Goal: Transaction & Acquisition: Purchase product/service

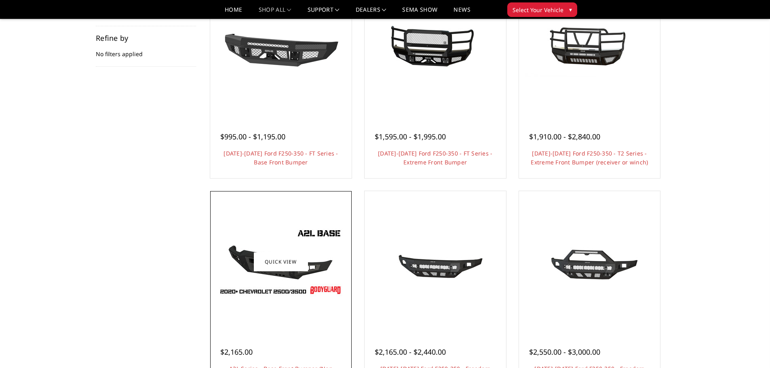
scroll to position [121, 0]
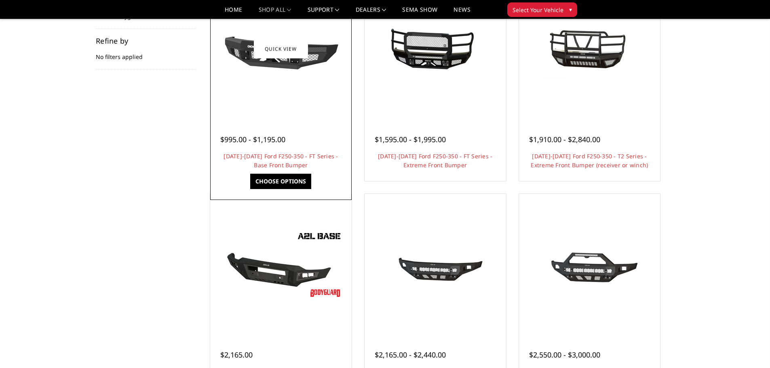
click at [283, 61] on img at bounding box center [280, 49] width 129 height 73
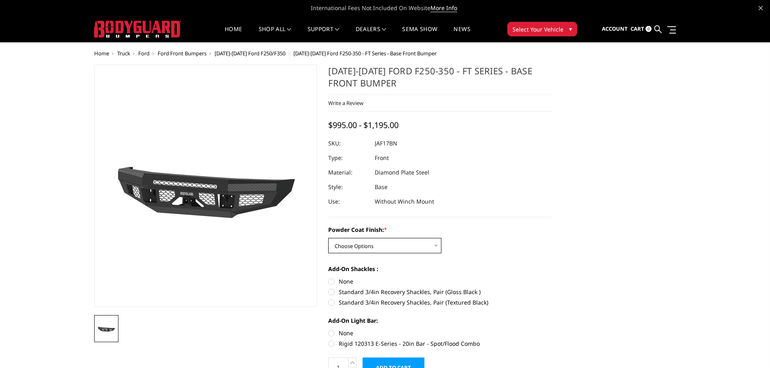
click at [366, 249] on select "Choose Options Bare Metal Gloss Black Powder Coat Textured Black Powder Coat" at bounding box center [384, 245] width 113 height 15
select select "3372"
click at [328, 238] on select "Choose Options Bare Metal Gloss Black Powder Coat Textured Black Powder Coat" at bounding box center [384, 245] width 113 height 15
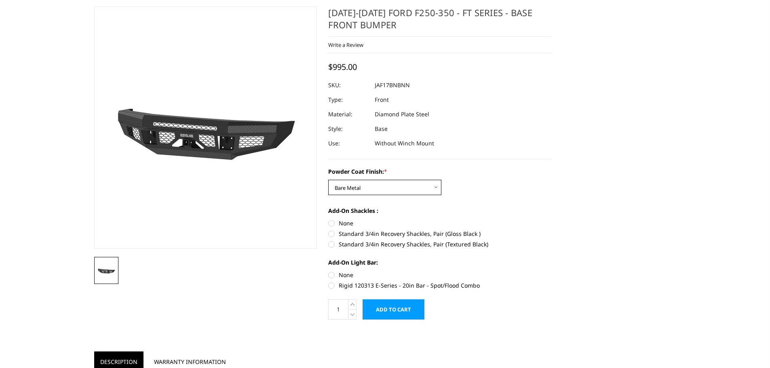
scroll to position [81, 0]
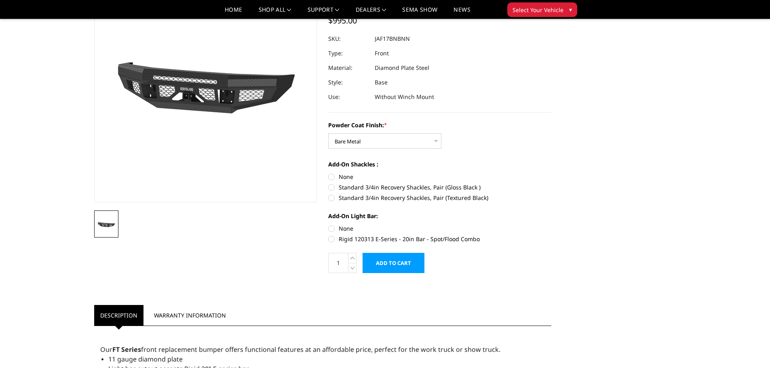
click at [334, 239] on label "Rigid 120313 E-Series - 20in Bar - Spot/Flood Combo" at bounding box center [439, 239] width 223 height 8
click at [552, 225] on input "Rigid 120313 E-Series - 20in Bar - Spot/Flood Combo" at bounding box center [552, 224] width 0 height 0
radio input "true"
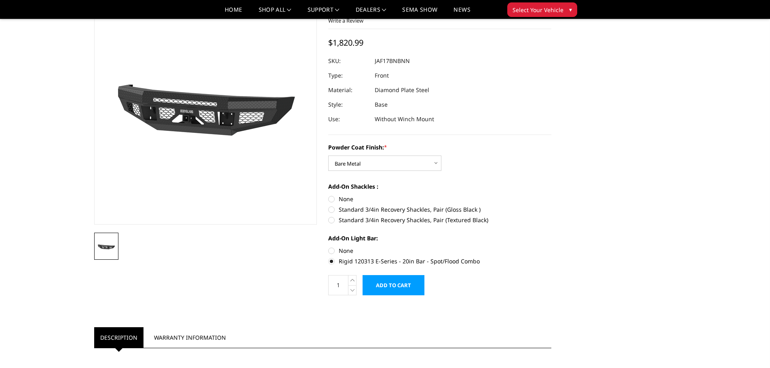
scroll to position [40, 0]
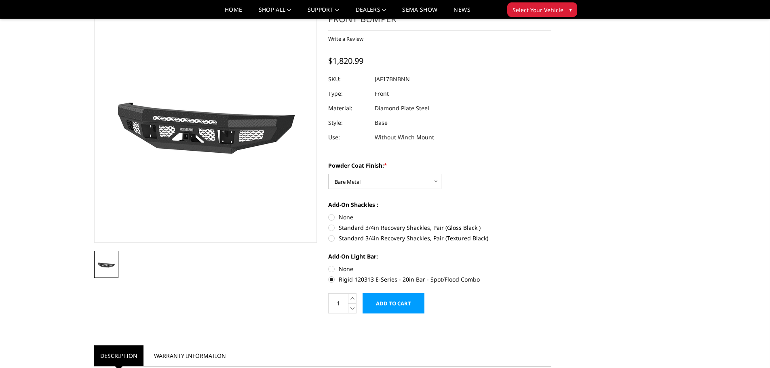
click at [333, 279] on label "Rigid 120313 E-Series - 20in Bar - Spot/Flood Combo" at bounding box center [439, 279] width 223 height 8
click at [552, 265] on input "Rigid 120313 E-Series - 20in Bar - Spot/Flood Combo" at bounding box center [552, 265] width 0 height 0
click at [332, 268] on label "None" at bounding box center [439, 269] width 223 height 8
click at [329, 265] on input "None" at bounding box center [328, 265] width 0 height 0
radio input "true"
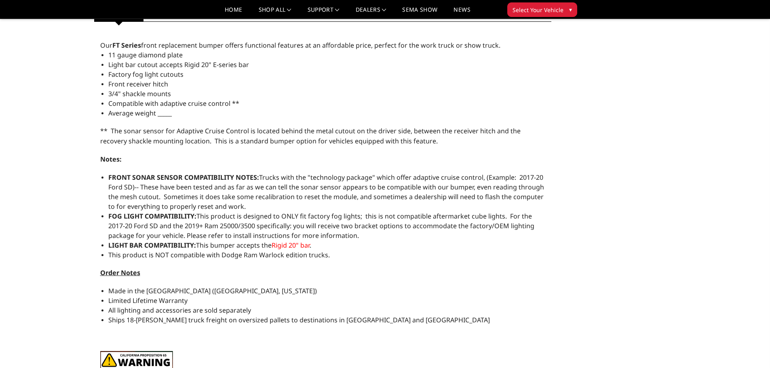
scroll to position [404, 0]
